Goal: Task Accomplishment & Management: Use online tool/utility

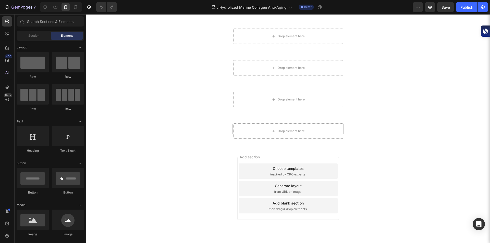
scroll to position [2325, 0]
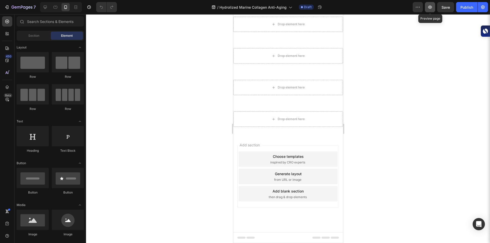
click at [428, 5] on icon "button" at bounding box center [429, 7] width 5 height 5
click at [415, 4] on button "button" at bounding box center [417, 7] width 10 height 10
click at [396, 58] on div at bounding box center [288, 128] width 404 height 229
click at [419, 5] on icon "button" at bounding box center [417, 7] width 5 height 5
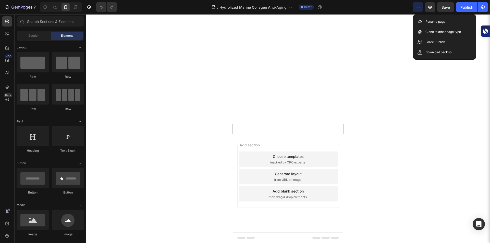
click at [405, 33] on div at bounding box center [288, 128] width 404 height 229
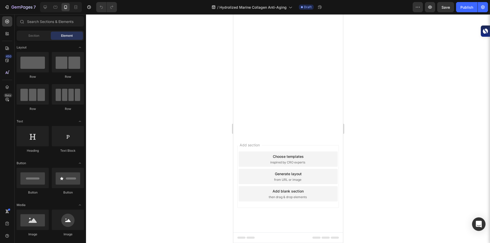
click at [473, 221] on div "Open Intercom Messenger" at bounding box center [479, 224] width 14 height 14
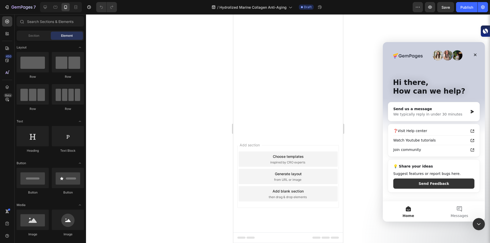
scroll to position [0, 0]
click at [478, 226] on icon "Close Intercom Messenger" at bounding box center [477, 223] width 6 height 6
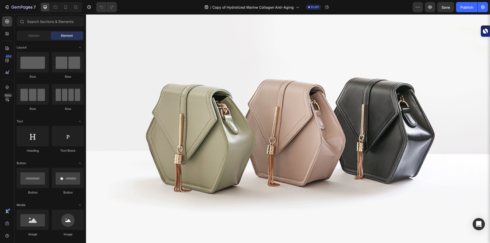
scroll to position [379, 0]
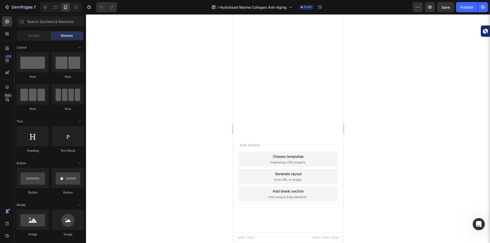
scroll to position [1777, 0]
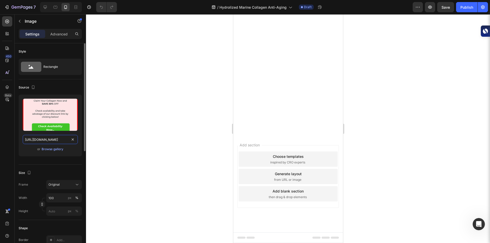
click at [59, 140] on input "[URL][DOMAIN_NAME]" at bounding box center [50, 139] width 55 height 9
click at [92, 140] on div at bounding box center [288, 128] width 404 height 229
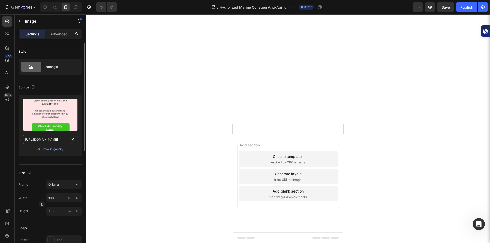
click at [61, 140] on input "[URL][DOMAIN_NAME]" at bounding box center [50, 139] width 55 height 9
click at [133, 135] on div at bounding box center [288, 128] width 404 height 229
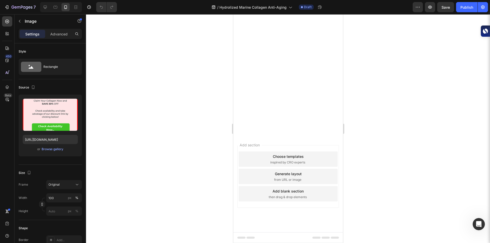
click at [69, 139] on input "[URL][DOMAIN_NAME]" at bounding box center [50, 139] width 55 height 9
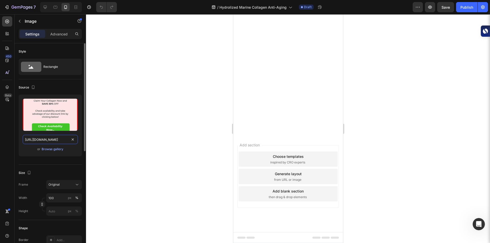
click at [69, 139] on input "[URL][DOMAIN_NAME]" at bounding box center [50, 139] width 55 height 9
click at [183, 140] on div at bounding box center [288, 128] width 404 height 229
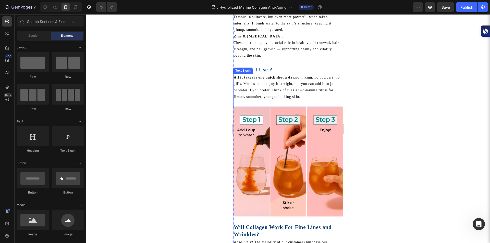
scroll to position [518, 0]
click at [257, 159] on img at bounding box center [288, 162] width 110 height 110
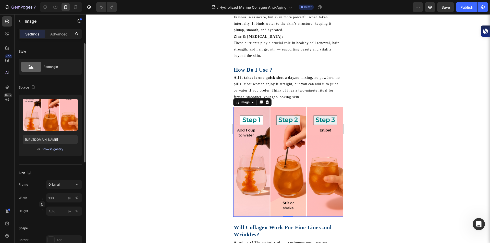
click at [60, 149] on div "Browse gallery" at bounding box center [53, 149] width 22 height 5
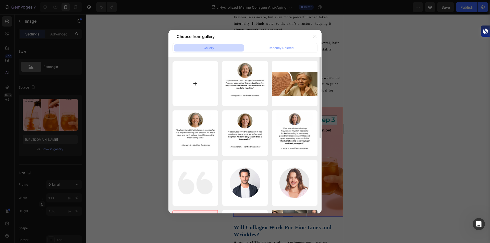
click at [200, 86] on input "file" at bounding box center [195, 84] width 46 height 46
type input "C:\fakepath\Sky_Prem_Life_resized_500x500.png"
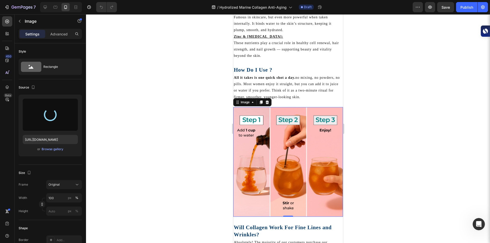
type input "[URL][DOMAIN_NAME]"
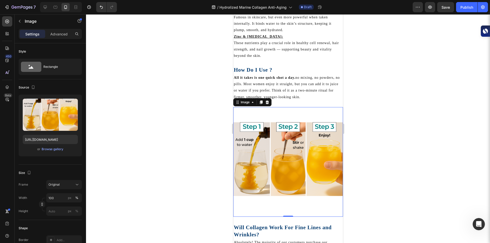
click at [169, 134] on div at bounding box center [288, 128] width 404 height 229
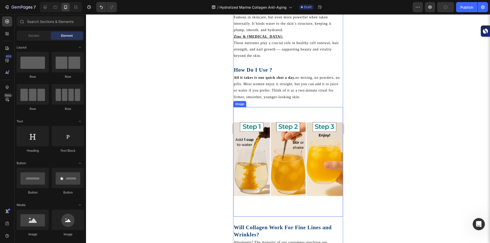
click at [286, 116] on img at bounding box center [288, 162] width 110 height 110
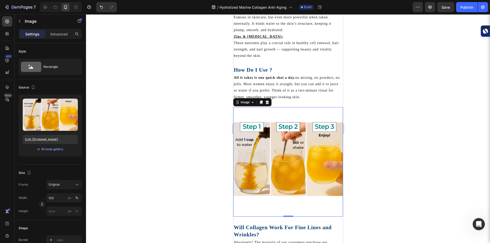
click at [153, 149] on div at bounding box center [288, 128] width 404 height 229
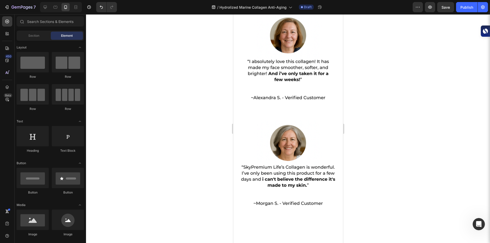
scroll to position [1723, 0]
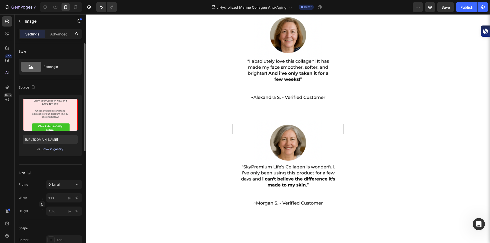
click at [51, 151] on div "Browse gallery" at bounding box center [53, 149] width 22 height 5
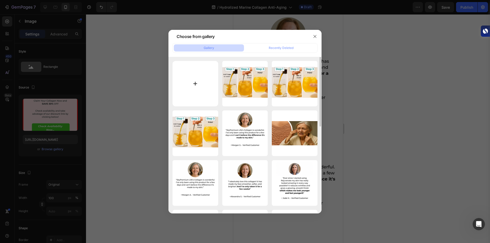
click at [186, 84] on input "file" at bounding box center [195, 84] width 46 height 46
type input "C:\fakepath\A Special Offer for Our Readers (6).png"
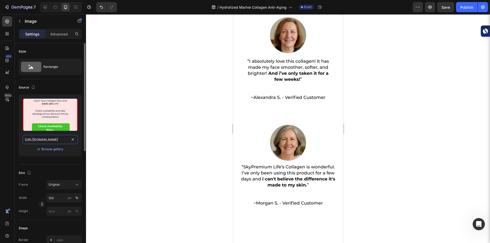
click at [48, 139] on input "[URL][DOMAIN_NAME]" at bounding box center [50, 139] width 55 height 9
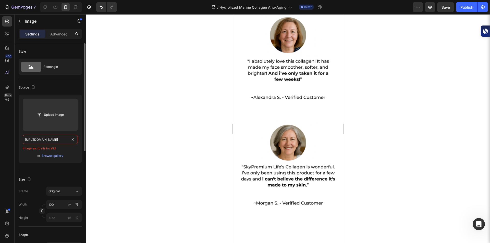
scroll to position [0, 56]
type input "[URL][DOMAIN_NAME]"
click at [52, 142] on input "[URL][DOMAIN_NAME]" at bounding box center [50, 139] width 55 height 9
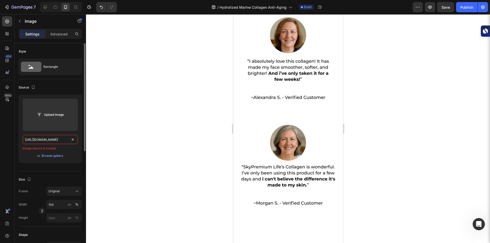
click at [52, 142] on input "[URL][DOMAIN_NAME]" at bounding box center [50, 139] width 55 height 9
type input "[URL][DOMAIN_NAME]"
click at [97, 140] on div at bounding box center [288, 128] width 404 height 229
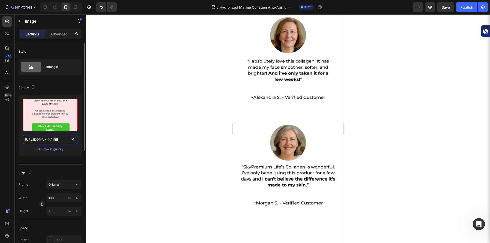
click at [62, 143] on input "[URL][DOMAIN_NAME]" at bounding box center [50, 139] width 55 height 9
click at [59, 34] on p "Advanced" at bounding box center [58, 33] width 17 height 5
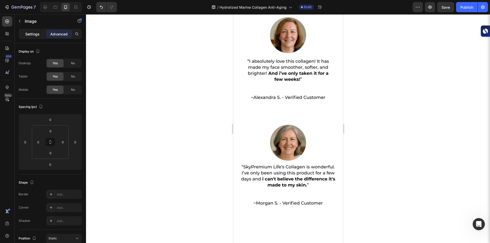
click at [38, 34] on p "Settings" at bounding box center [32, 33] width 14 height 5
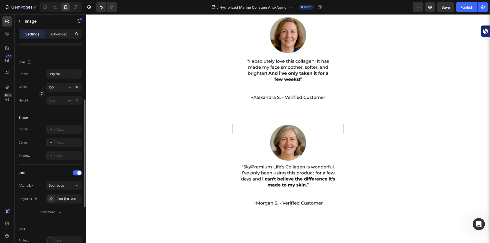
scroll to position [111, 0]
click at [77, 199] on icon "button" at bounding box center [76, 199] width 4 height 4
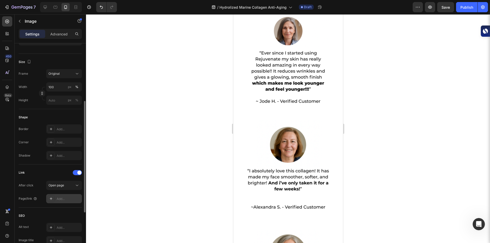
click at [70, 198] on div "Add..." at bounding box center [69, 199] width 24 height 5
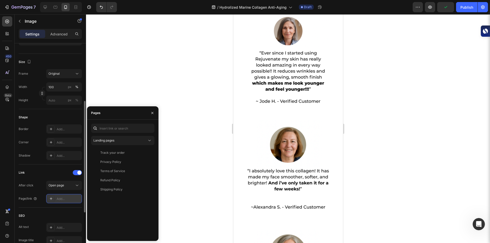
click at [70, 198] on div "Add..." at bounding box center [69, 199] width 24 height 5
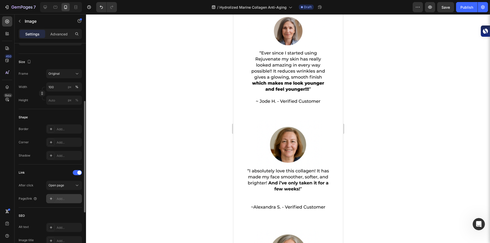
click at [70, 198] on div "Add..." at bounding box center [69, 199] width 24 height 5
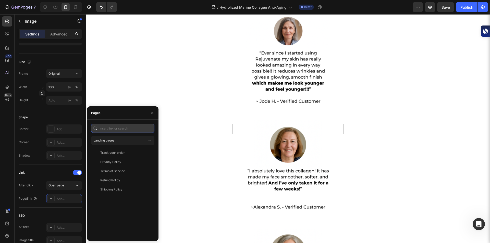
paste input "[URL][DOMAIN_NAME]"
type input "[URL][DOMAIN_NAME]"
click at [124, 143] on div "[URL][DOMAIN_NAME] View" at bounding box center [121, 140] width 61 height 9
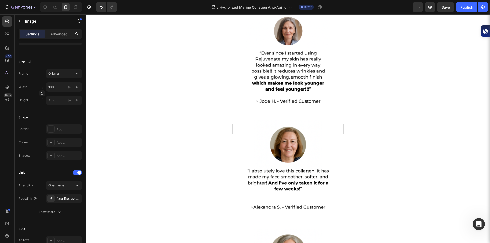
click at [130, 81] on div at bounding box center [288, 128] width 404 height 229
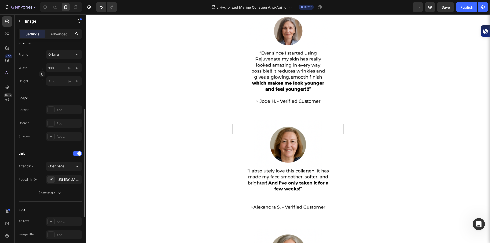
scroll to position [130, 0]
click at [54, 192] on div "Show more" at bounding box center [50, 192] width 24 height 5
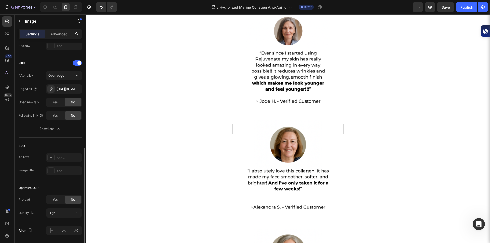
scroll to position [220, 0]
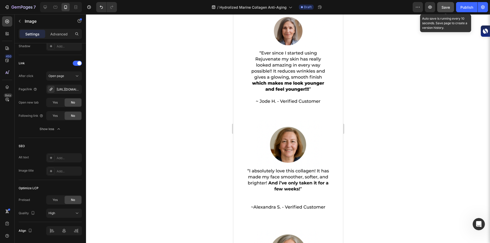
click at [446, 7] on span "Save" at bounding box center [445, 7] width 8 height 4
click at [430, 9] on icon "button" at bounding box center [429, 7] width 5 height 5
